Goal: Check status

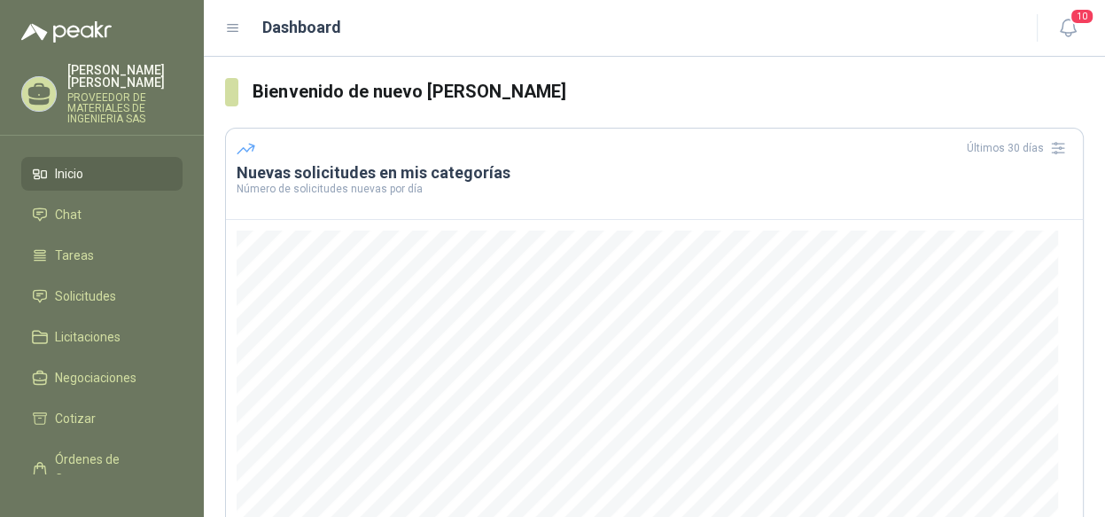
click at [106, 182] on li "Inicio" at bounding box center [102, 174] width 140 height 20
click at [113, 293] on span "Solicitudes" at bounding box center [85, 296] width 61 height 20
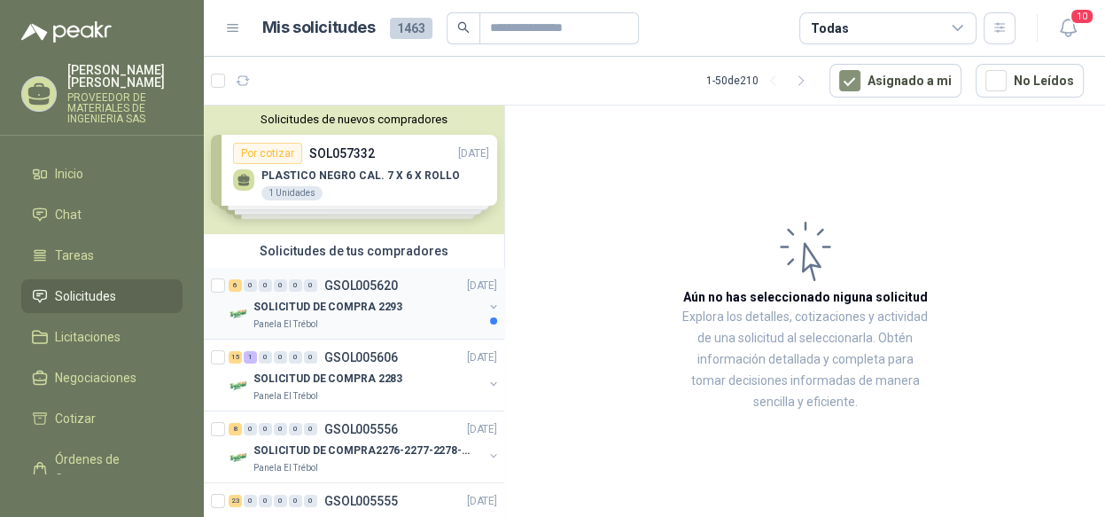
drag, startPoint x: 441, startPoint y: 299, endPoint x: 470, endPoint y: 308, distance: 30.0
click at [442, 298] on div "SOLICITUD DE COMPRA 2293" at bounding box center [369, 306] width 230 height 21
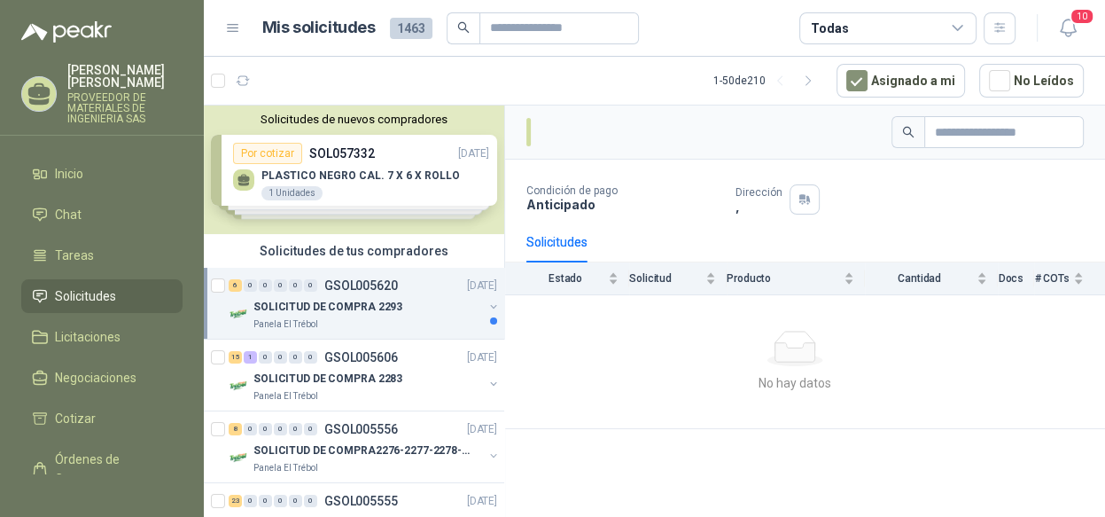
click at [487, 303] on button "button" at bounding box center [494, 307] width 14 height 14
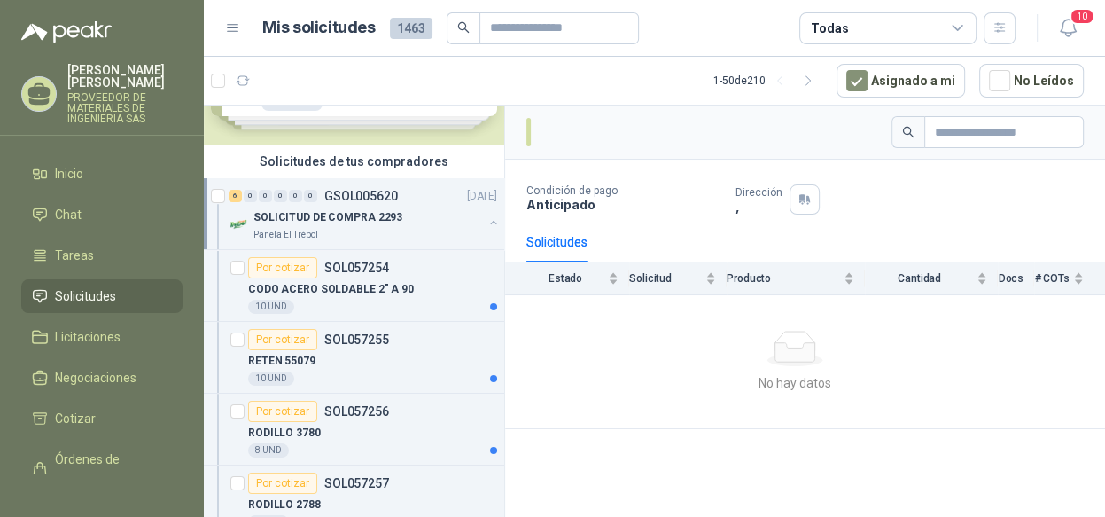
scroll to position [89, 0]
click at [98, 105] on p "PROVEEDOR DE MATERIALES DE INGENIERIA SAS" at bounding box center [124, 108] width 115 height 32
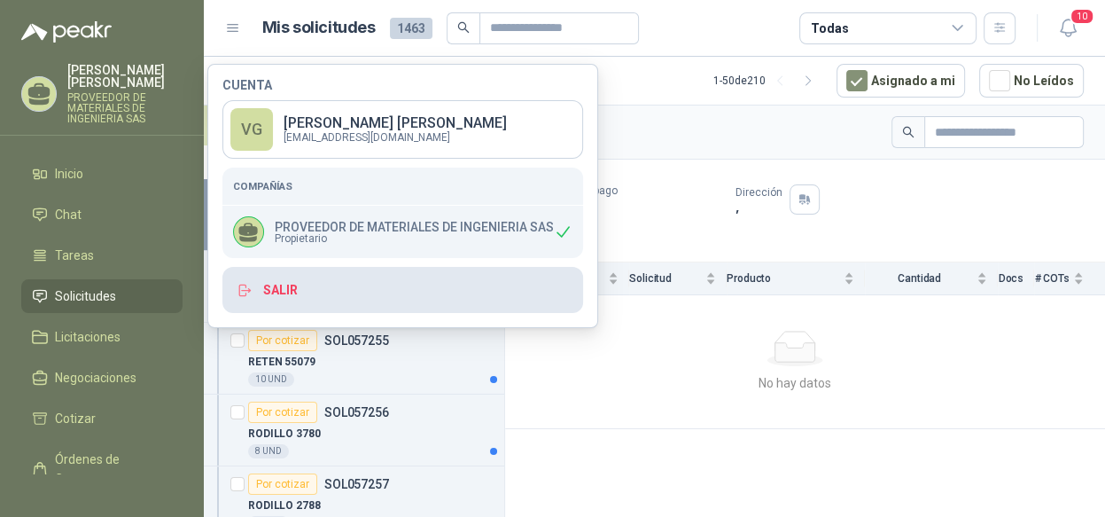
click at [319, 275] on button "Salir" at bounding box center [403, 290] width 361 height 46
